Goal: Find specific page/section: Find specific page/section

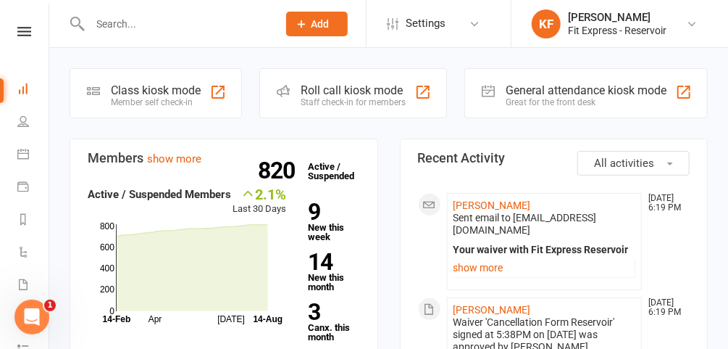
click at [694, 24] on icon at bounding box center [692, 24] width 12 height 12
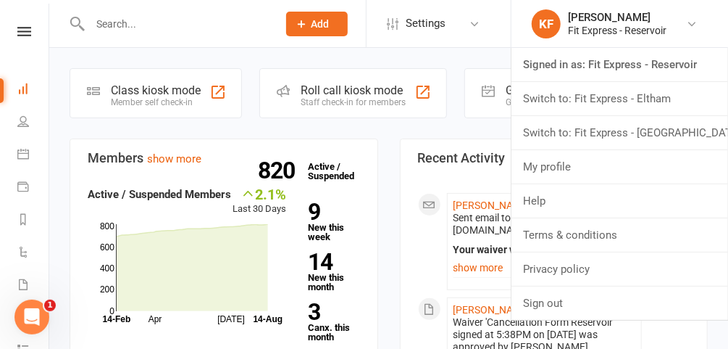
click at [662, 100] on link "Switch to: Fit Express - Eltham" at bounding box center [620, 98] width 217 height 33
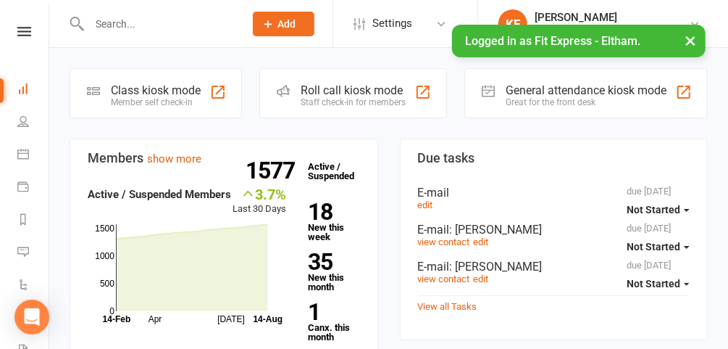
click at [194, 23] on input "text" at bounding box center [159, 24] width 149 height 20
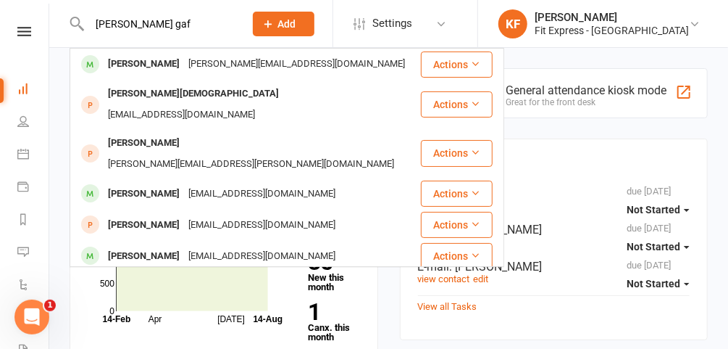
type input "[PERSON_NAME] gaf"
click at [189, 72] on div "damien@gelevents.com.au" at bounding box center [296, 64] width 225 height 21
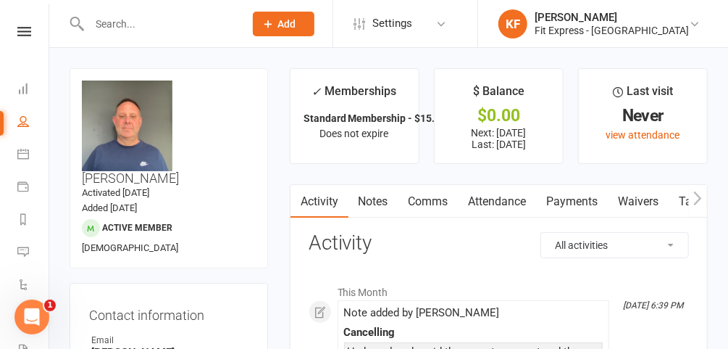
click at [25, 30] on icon at bounding box center [24, 31] width 14 height 9
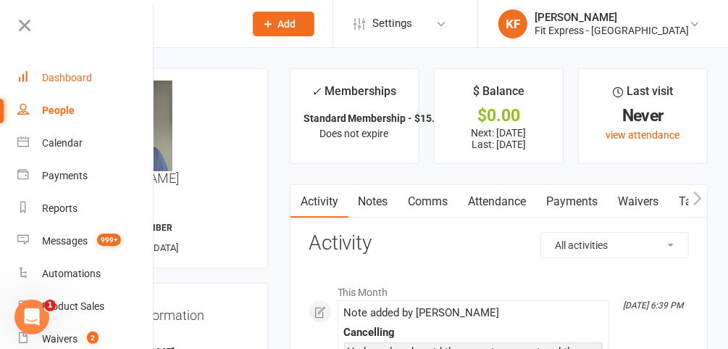
click at [79, 72] on div "Dashboard" at bounding box center [67, 78] width 50 height 12
